Goal: Find contact information: Find contact information

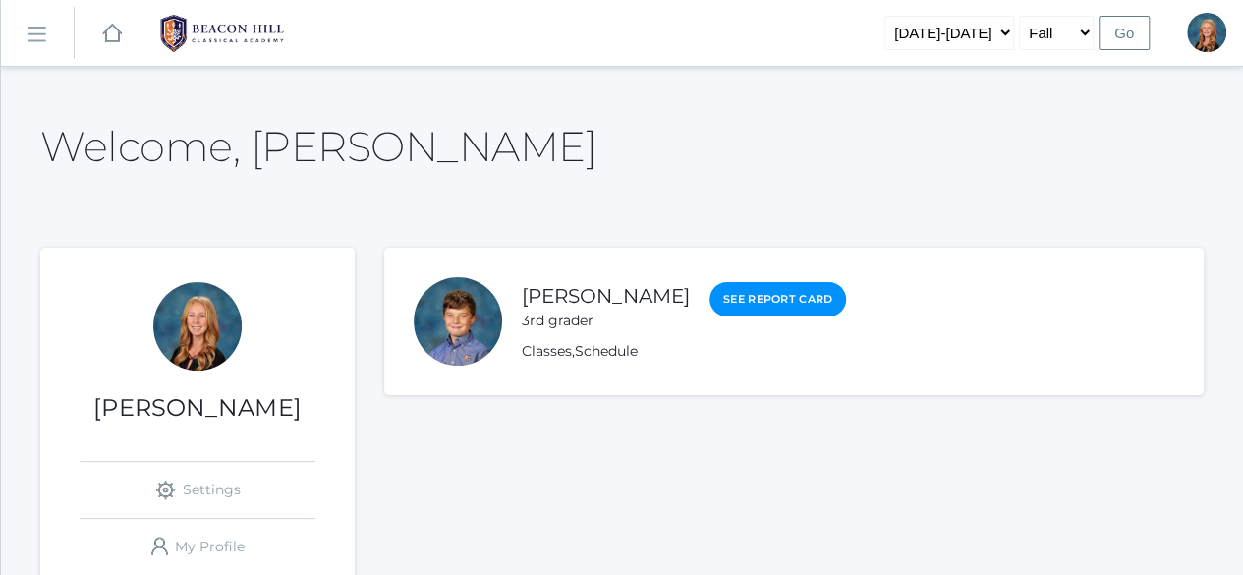
click at [35, 29] on rect at bounding box center [36, 34] width 31 height 31
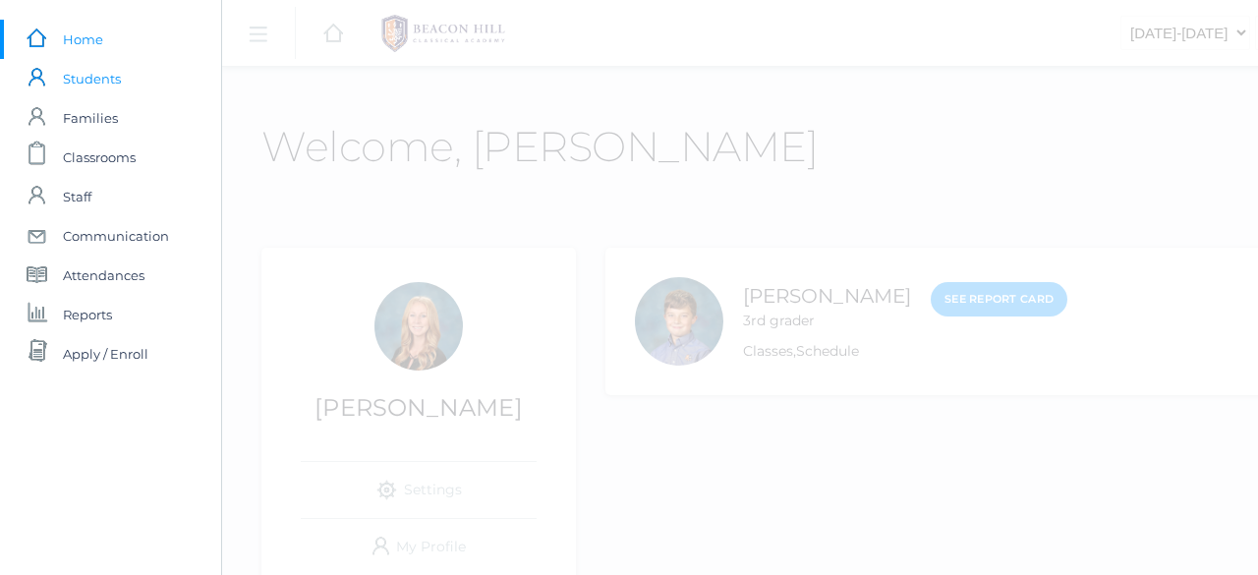
click at [93, 75] on span "Students" at bounding box center [92, 78] width 58 height 39
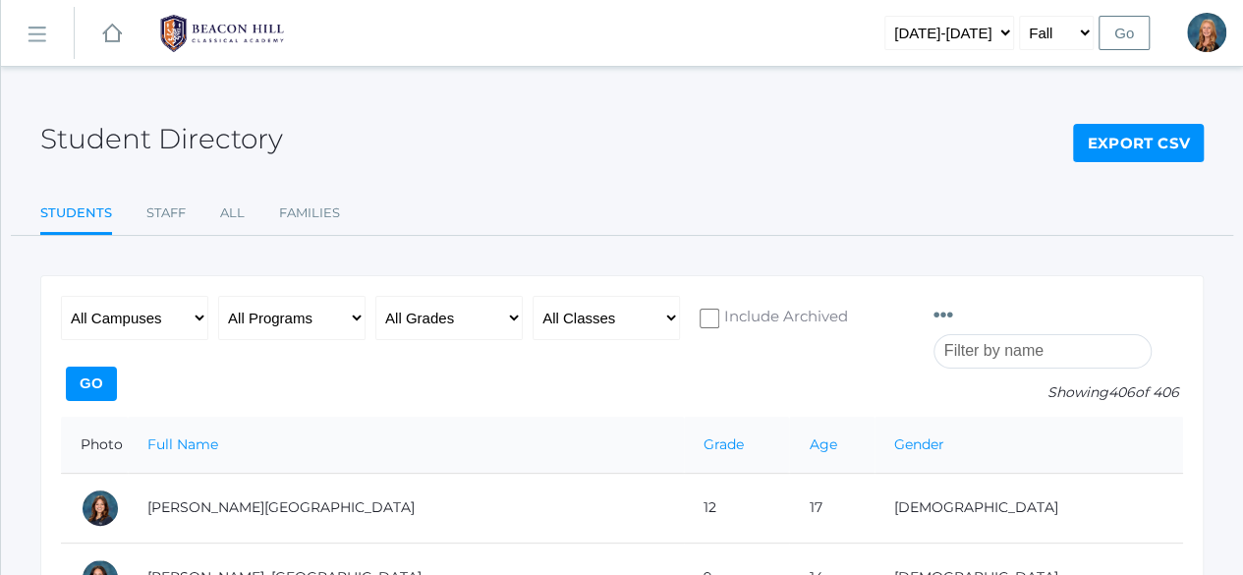
click at [1058, 334] on input "search" at bounding box center [1043, 351] width 218 height 34
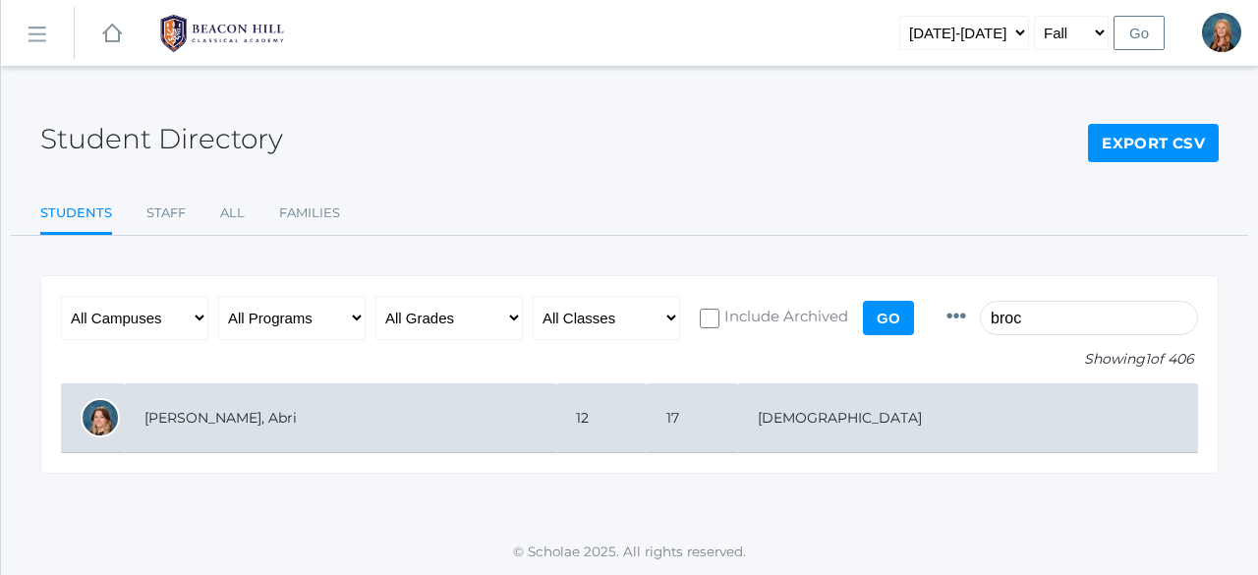
type input "broc"
click at [186, 416] on td "[PERSON_NAME], Abri" at bounding box center [340, 418] width 431 height 70
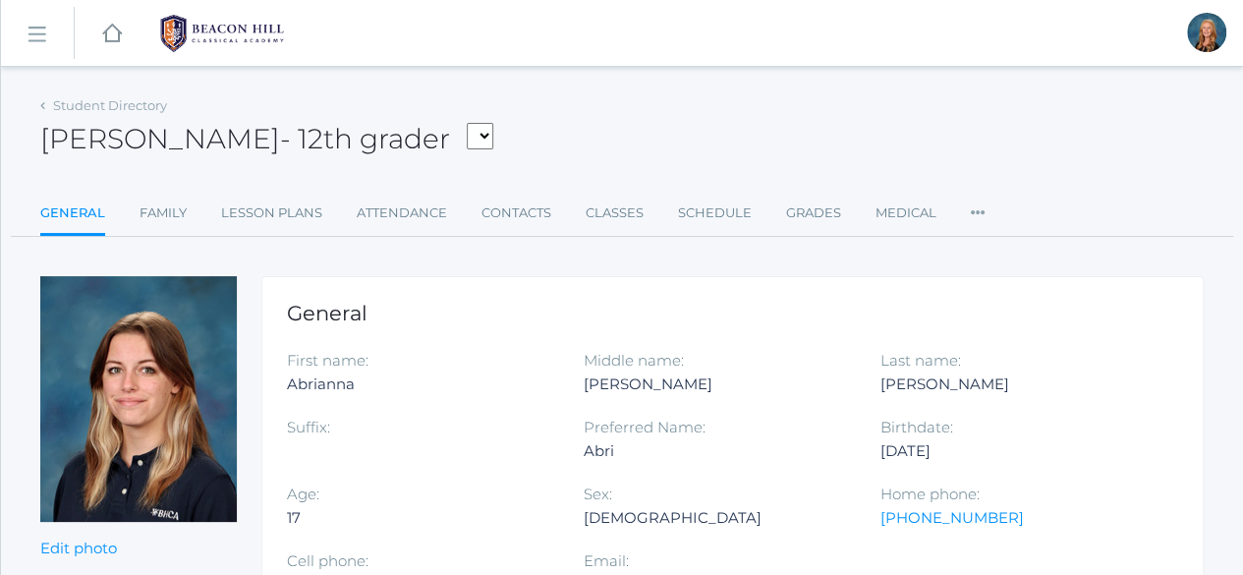
click at [313, 379] on div "Abrianna" at bounding box center [420, 385] width 267 height 24
copy div "Abrianna"
click at [907, 378] on div "[PERSON_NAME]" at bounding box center [1014, 385] width 267 height 24
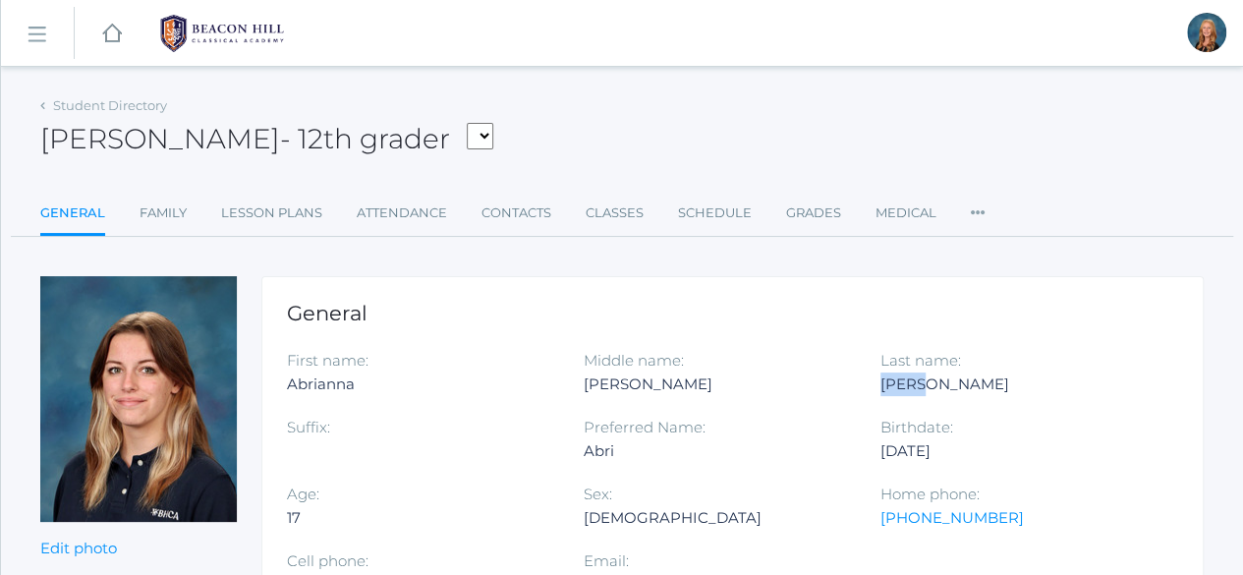
copy div "[PERSON_NAME]"
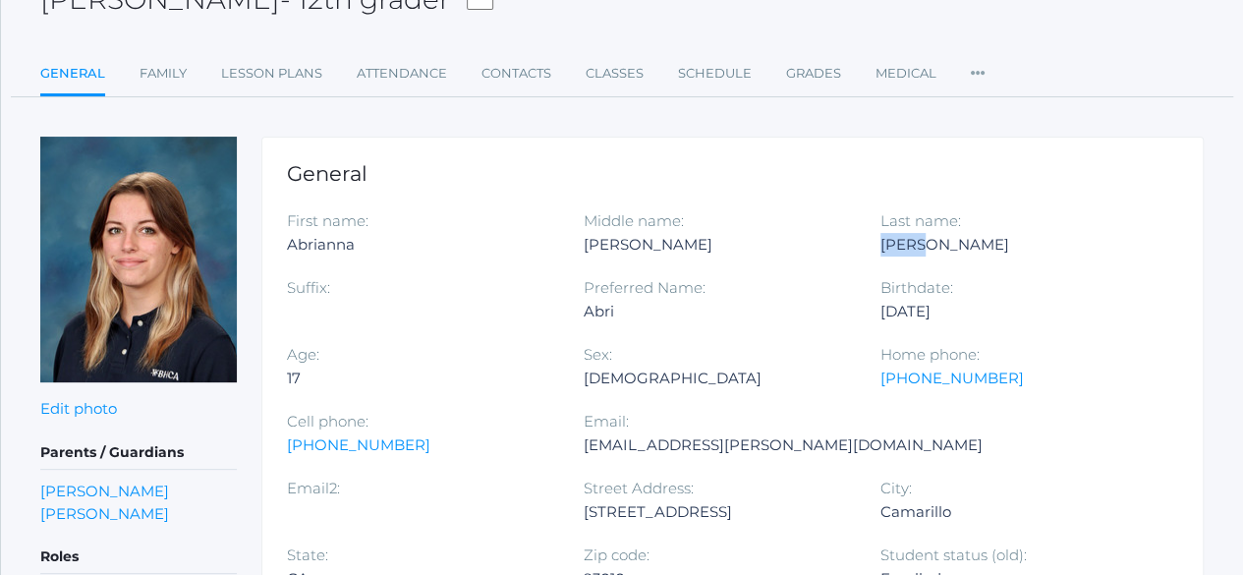
scroll to position [168, 0]
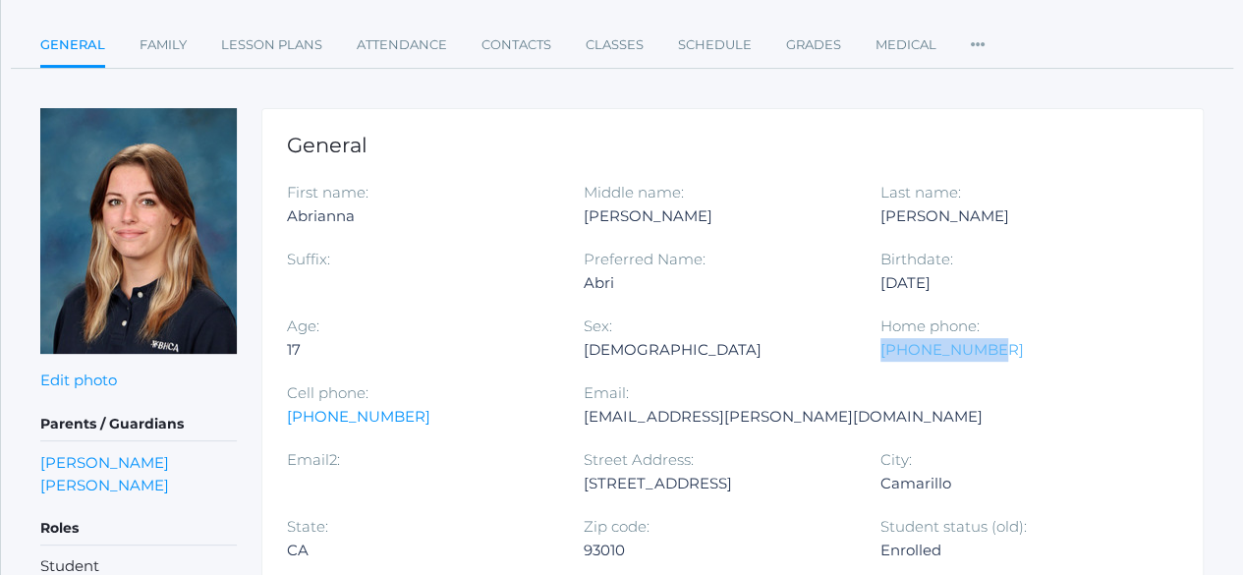
drag, startPoint x: 984, startPoint y: 345, endPoint x: 881, endPoint y: 343, distance: 103.2
click at [881, 343] on div "[PHONE_NUMBER]" at bounding box center [1014, 350] width 267 height 24
copy link "[PHONE_NUMBER]"
click at [84, 483] on link "[PERSON_NAME]" at bounding box center [104, 485] width 129 height 23
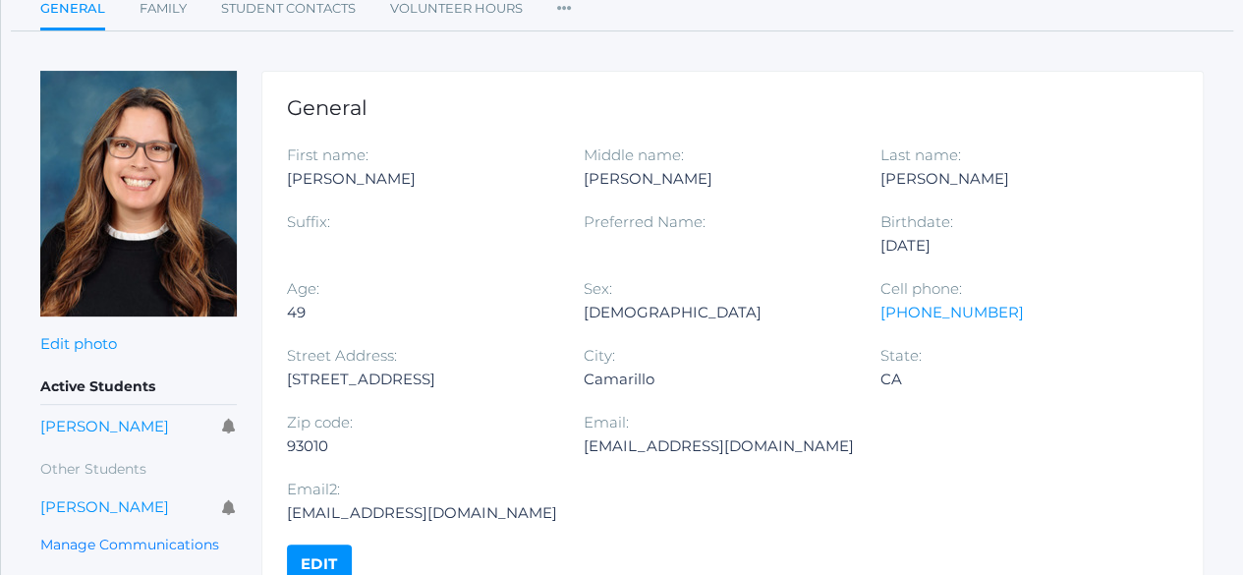
scroll to position [207, 0]
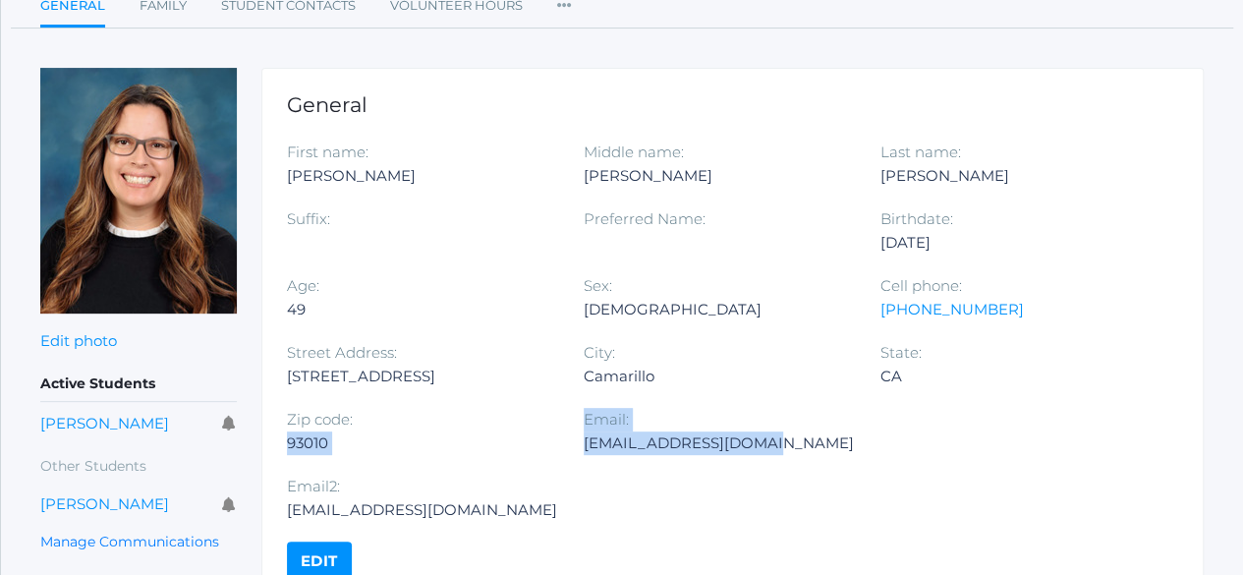
drag, startPoint x: 773, startPoint y: 441, endPoint x: 577, endPoint y: 430, distance: 195.9
click at [577, 430] on div "First name: [PERSON_NAME] Middle name: [PERSON_NAME] Last name: [PERSON_NAME] S…" at bounding box center [732, 341] width 891 height 401
click at [670, 466] on div "Email: [EMAIL_ADDRESS][DOMAIN_NAME]" at bounding box center [734, 441] width 300 height 67
drag, startPoint x: 767, startPoint y: 437, endPoint x: 586, endPoint y: 420, distance: 181.7
click at [586, 420] on div "Email: [EMAIL_ADDRESS][DOMAIN_NAME]" at bounding box center [734, 441] width 300 height 67
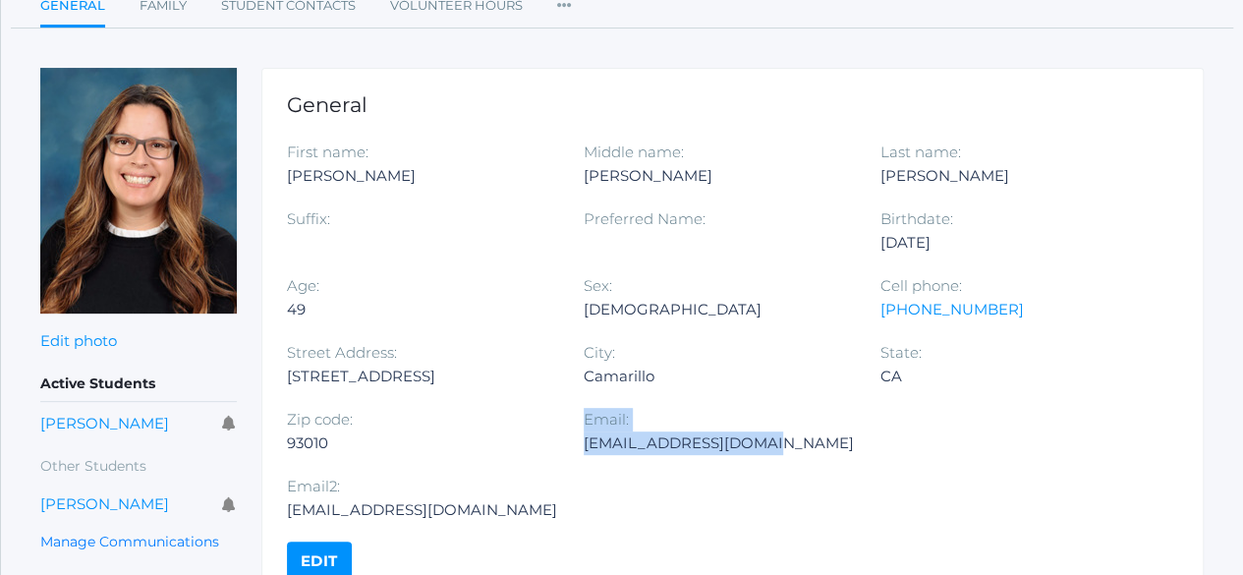
copy div "Email: [EMAIL_ADDRESS][DOMAIN_NAME]"
